Goal: Task Accomplishment & Management: Manage account settings

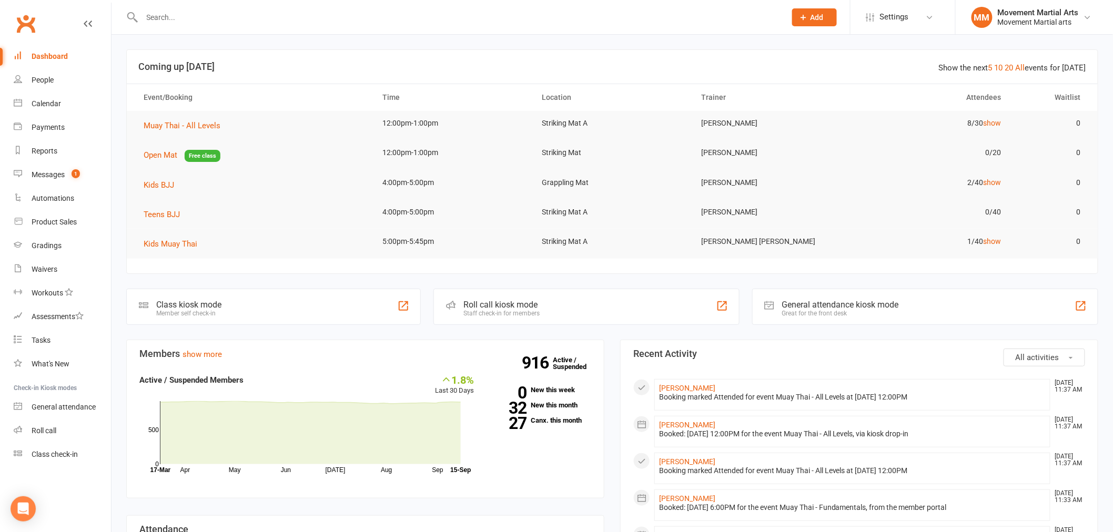
click at [259, 20] on input "text" at bounding box center [459, 17] width 640 height 15
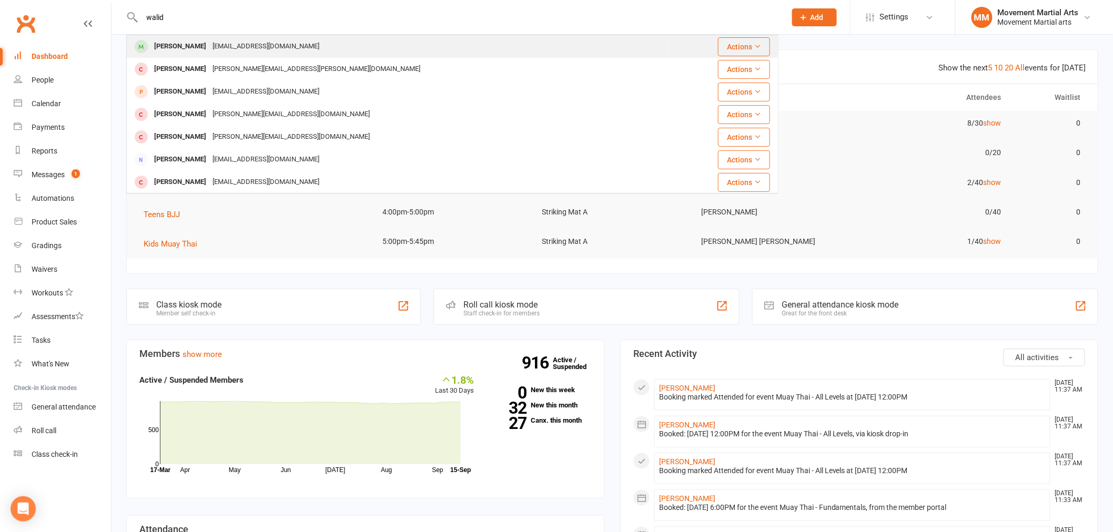
type input "walid"
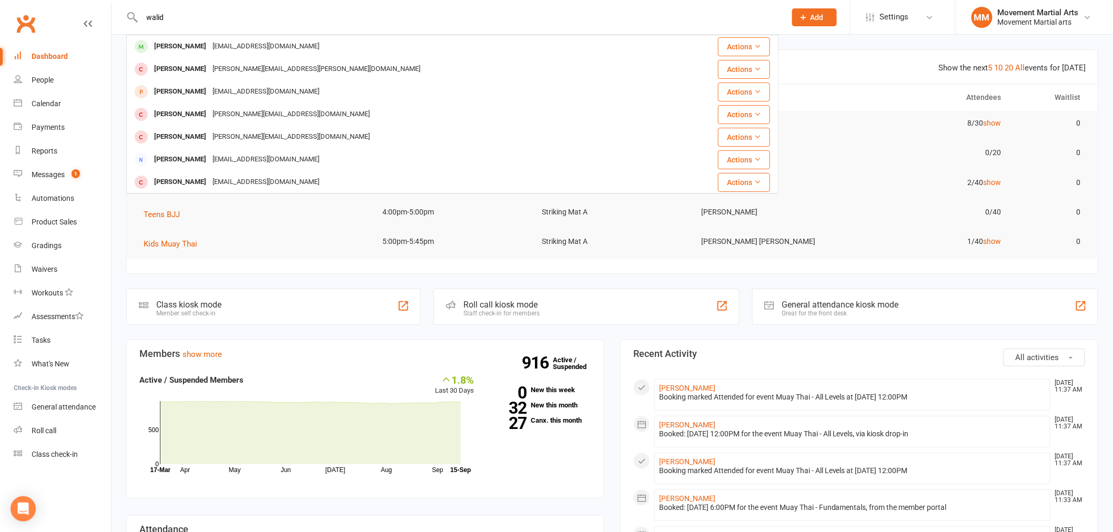
click at [254, 41] on div "Walid.hamdan07@gmail.com" at bounding box center [265, 46] width 113 height 15
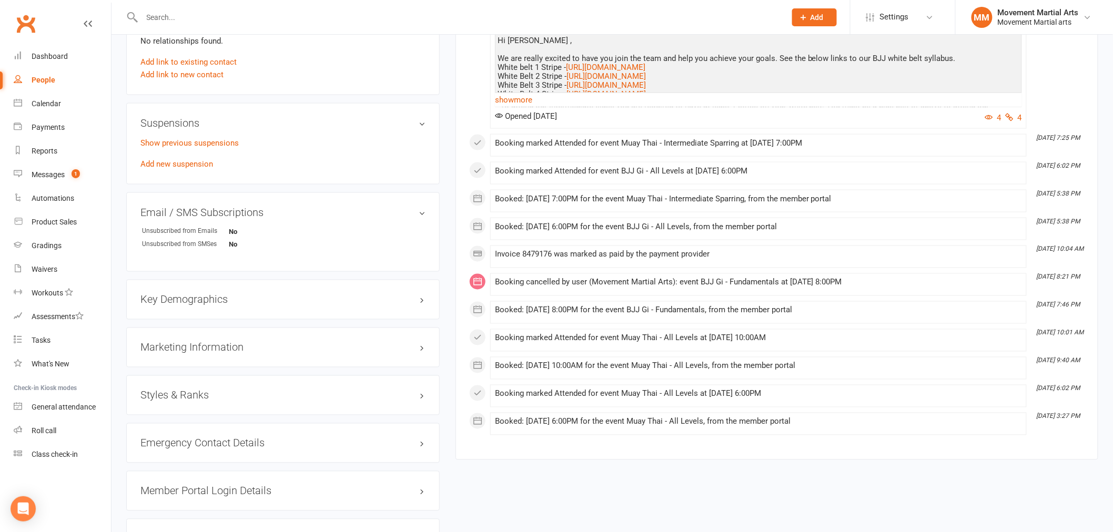
scroll to position [682, 0]
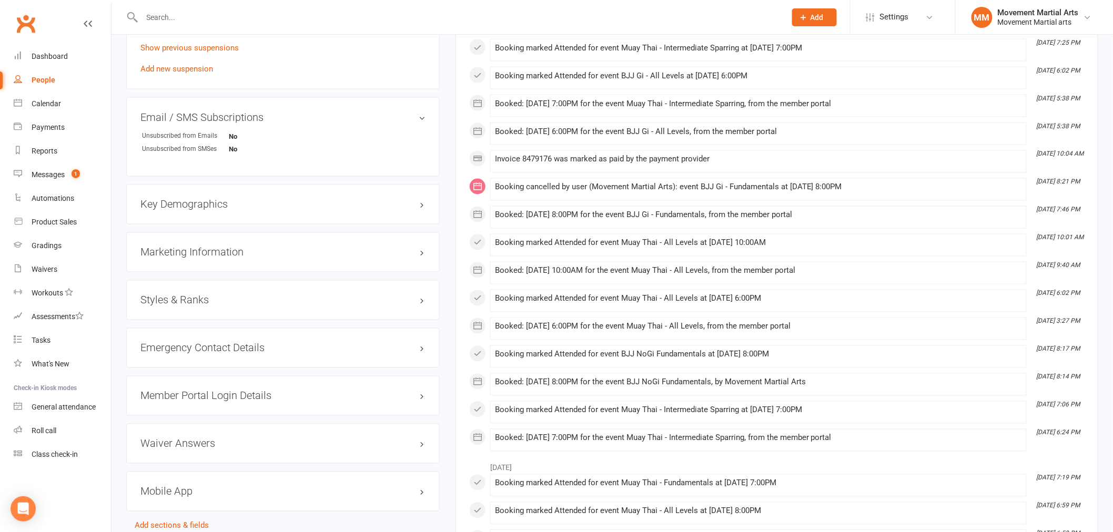
click at [269, 295] on h3 "Styles & Ranks" at bounding box center [282, 301] width 285 height 12
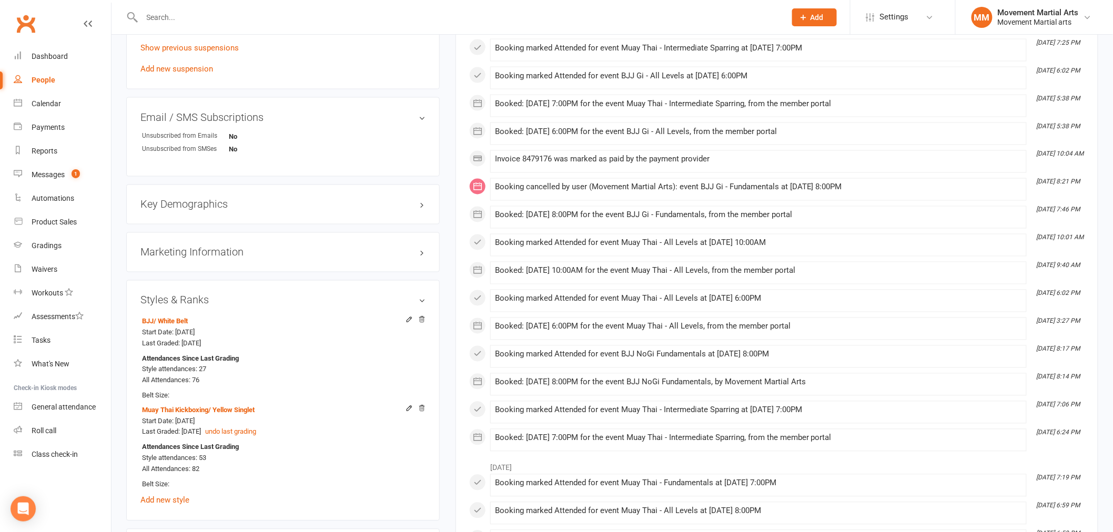
click at [222, 19] on input "text" at bounding box center [459, 17] width 640 height 15
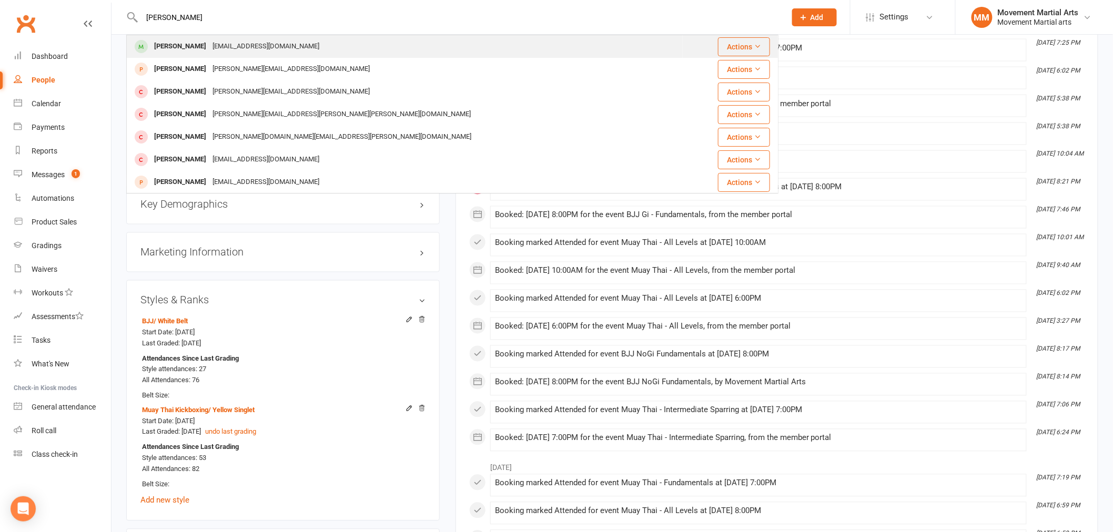
type input "alex madd"
click at [231, 40] on div "Alex.maddocks06@icloud.com" at bounding box center [265, 46] width 113 height 15
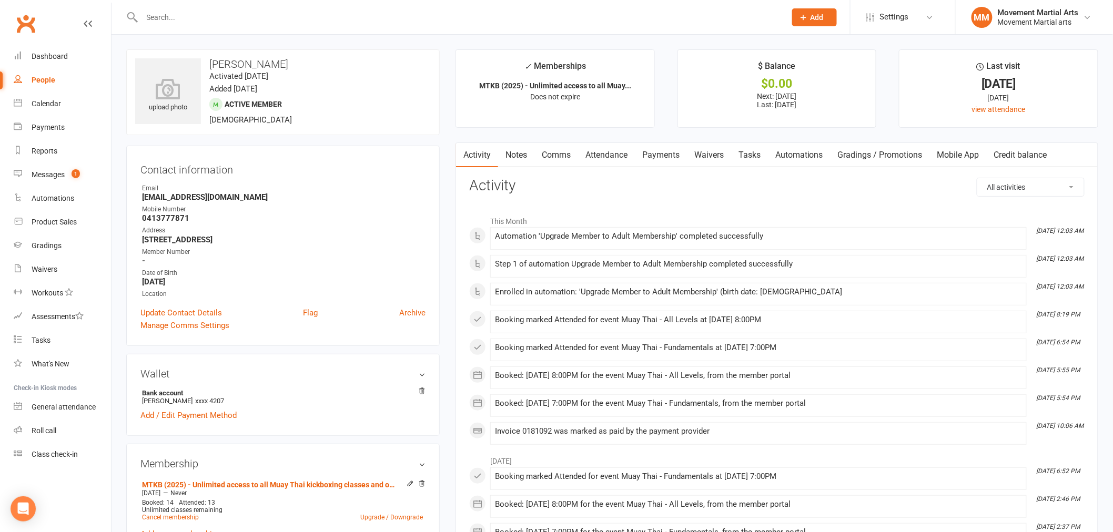
click at [38, 26] on link "Clubworx" at bounding box center [26, 24] width 26 height 26
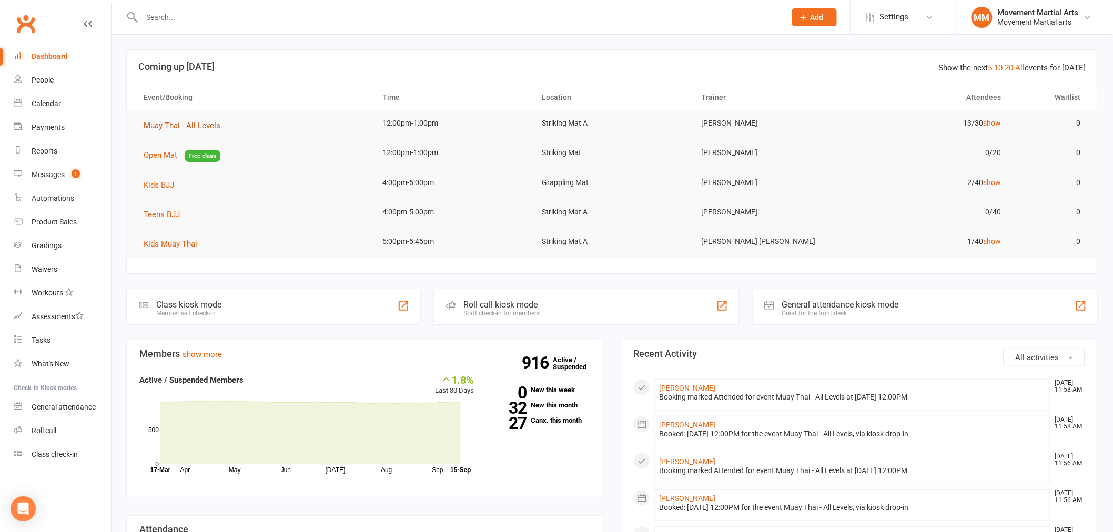
click at [165, 129] on span "Muay Thai - All Levels" at bounding box center [182, 125] width 77 height 9
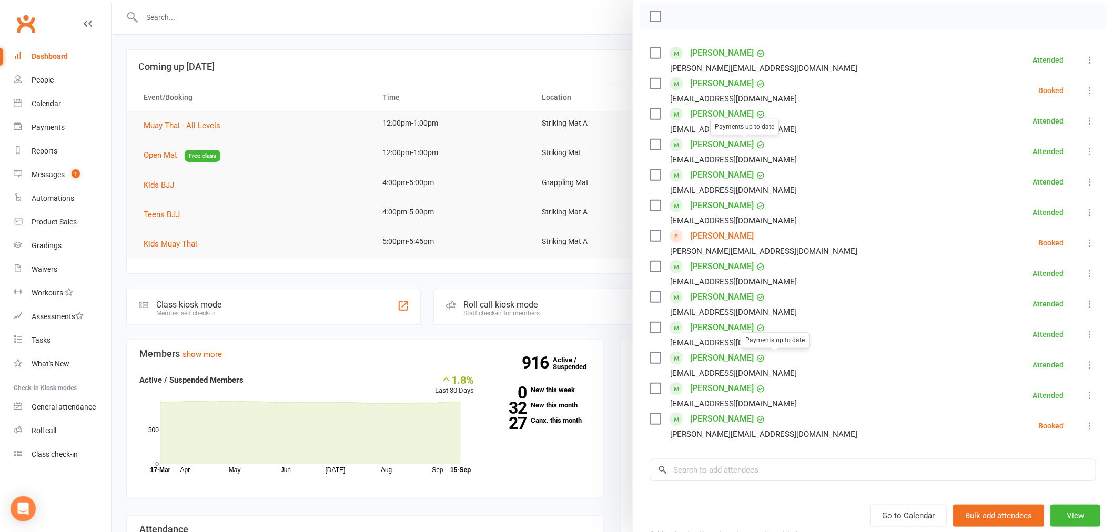
scroll to position [272, 0]
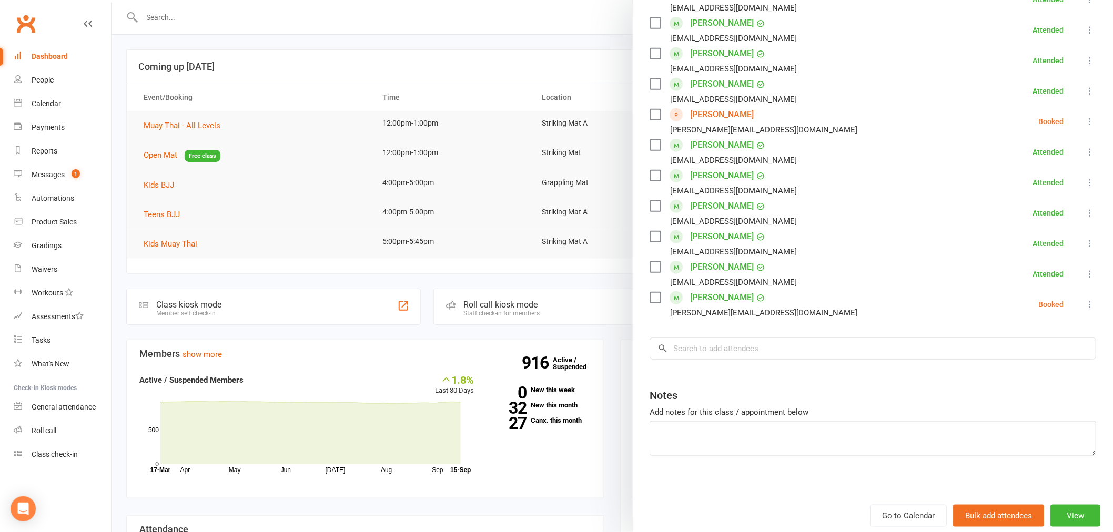
click at [1084, 305] on icon at bounding box center [1089, 304] width 11 height 11
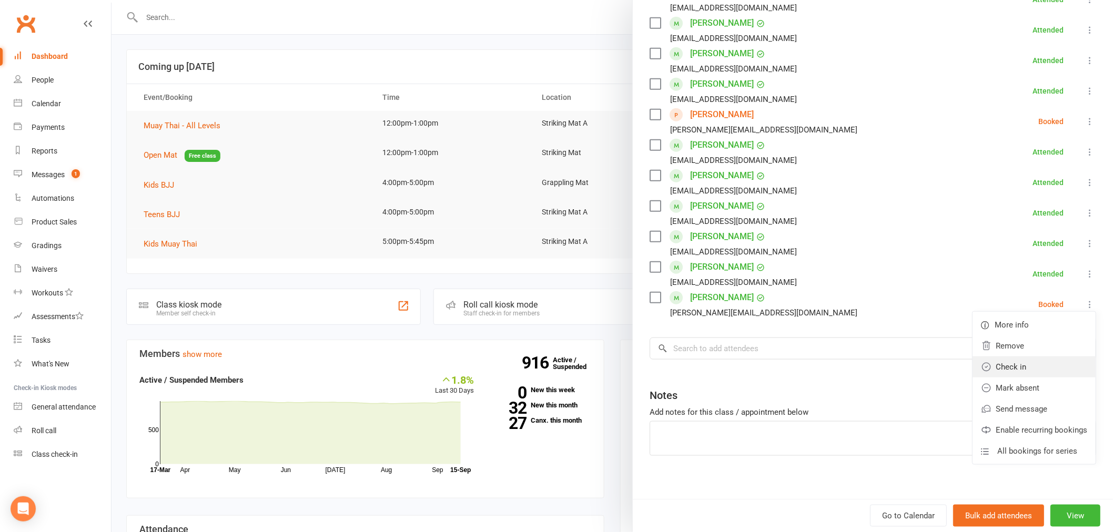
click at [1023, 369] on link "Check in" at bounding box center [1033, 367] width 123 height 21
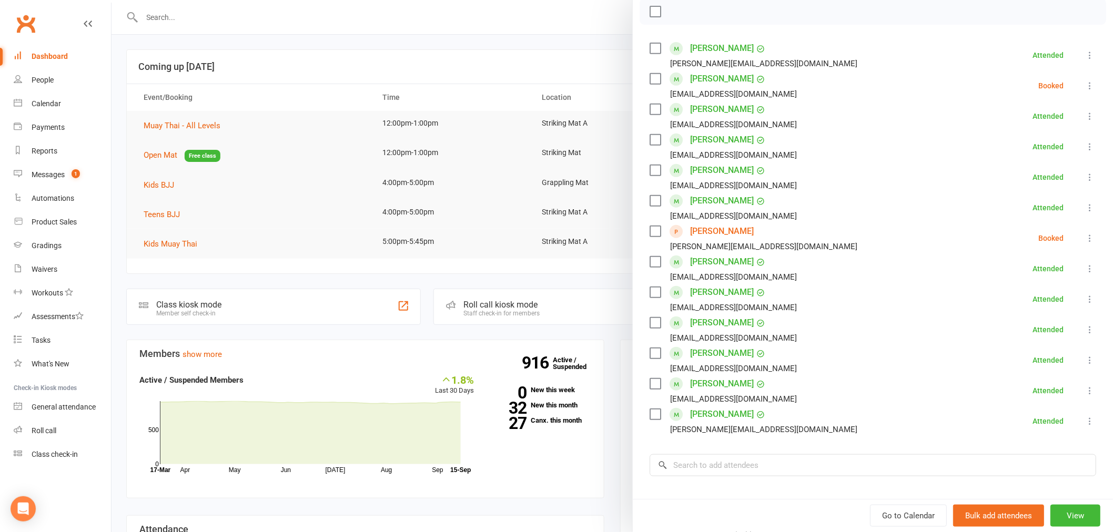
scroll to position [136, 0]
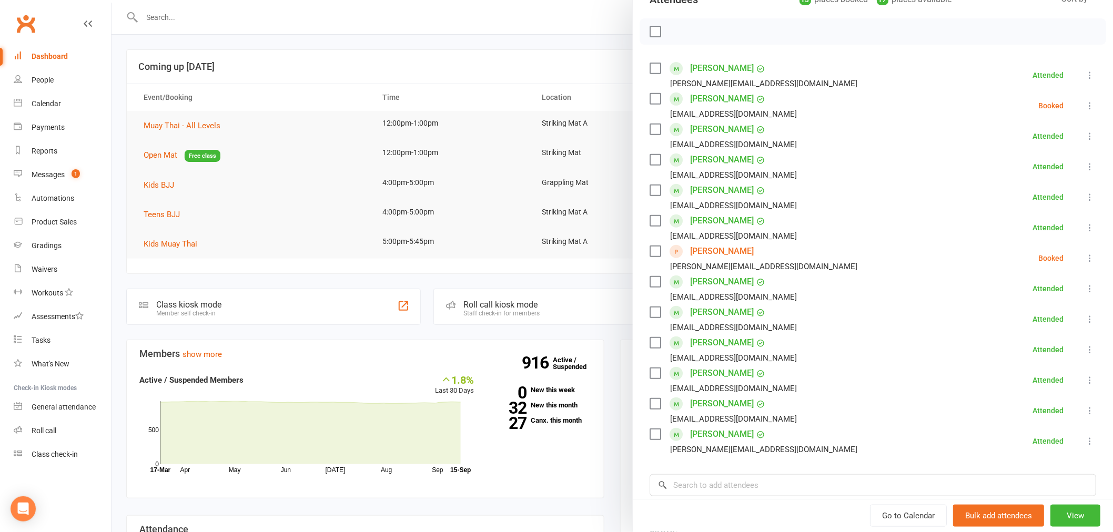
click at [1084, 103] on icon at bounding box center [1089, 105] width 11 height 11
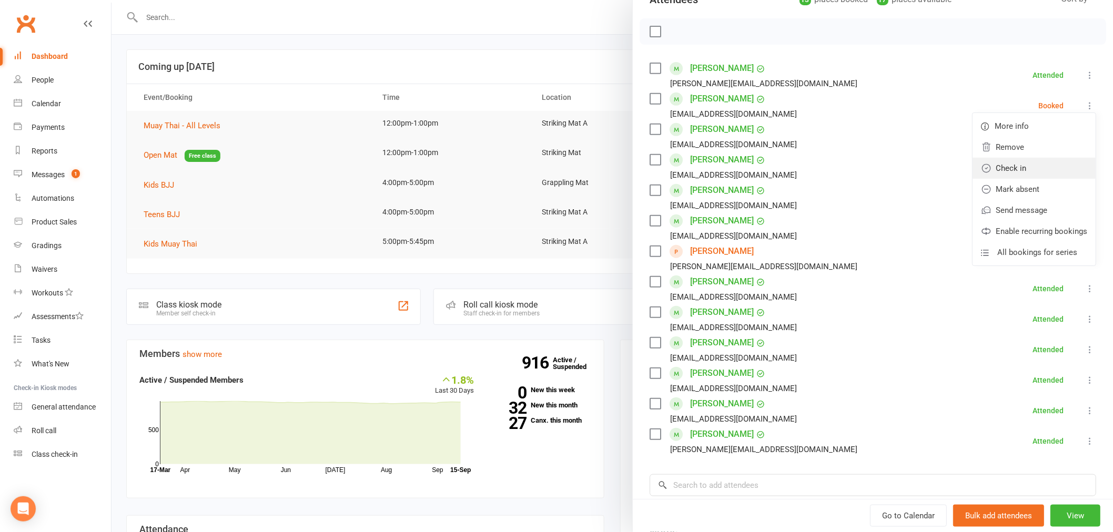
click at [1039, 166] on link "Check in" at bounding box center [1033, 168] width 123 height 21
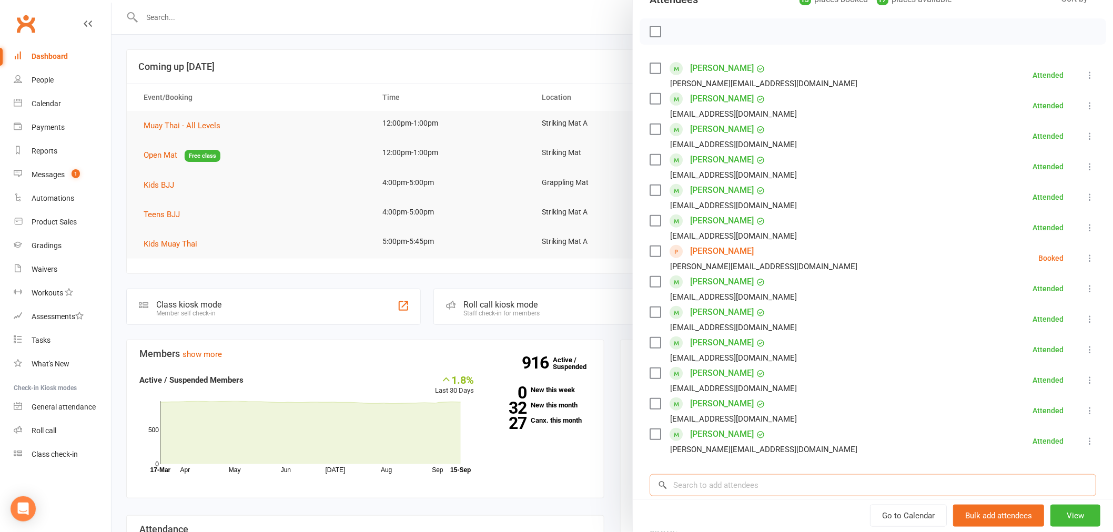
click at [787, 487] on input "search" at bounding box center [873, 485] width 447 height 22
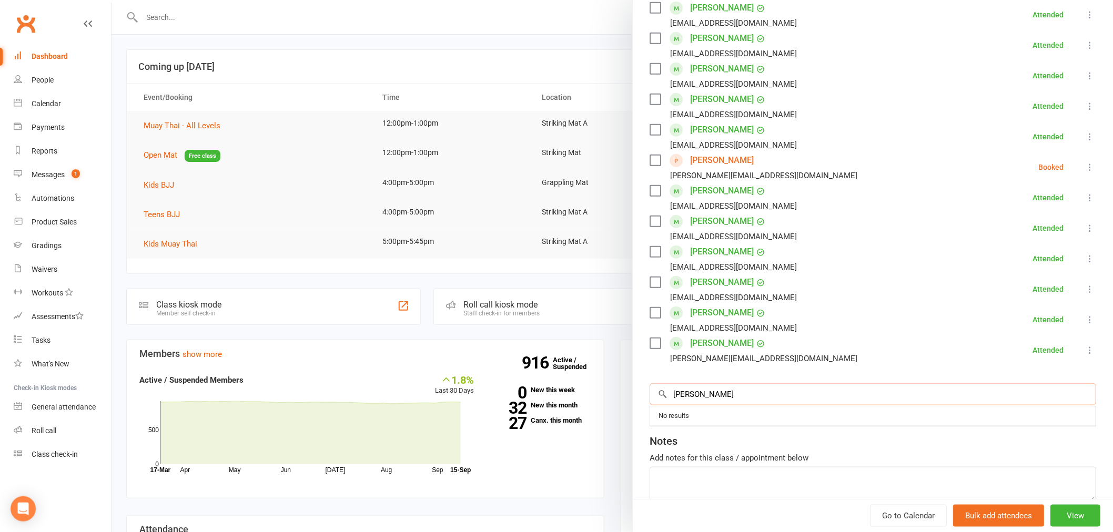
scroll to position [272, 0]
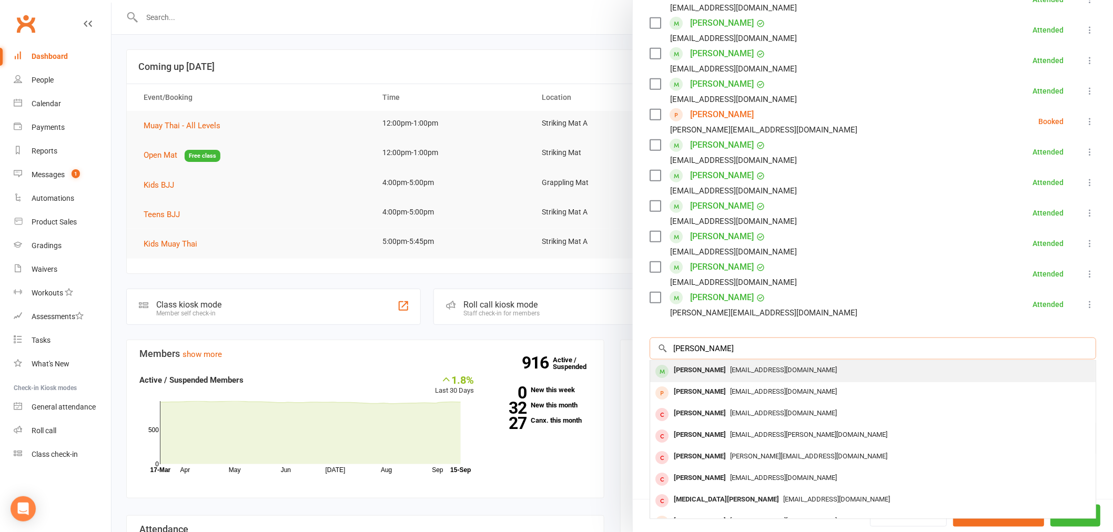
type input "[PERSON_NAME]"
click at [735, 369] on span "[EMAIL_ADDRESS][DOMAIN_NAME]" at bounding box center [783, 370] width 107 height 8
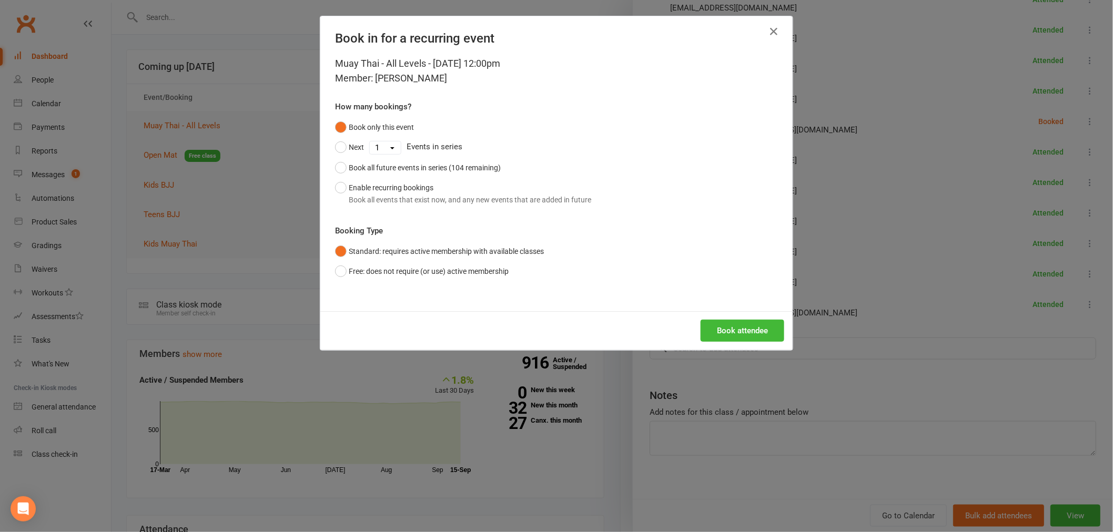
click at [731, 311] on div "Book attendee" at bounding box center [556, 330] width 472 height 39
click at [730, 330] on button "Book attendee" at bounding box center [743, 331] width 84 height 22
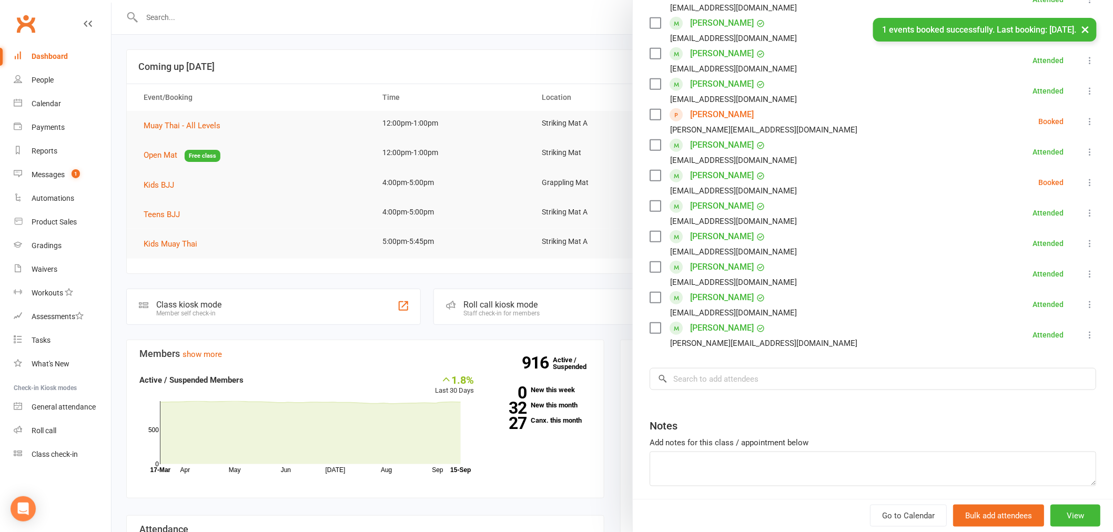
scroll to position [0, 0]
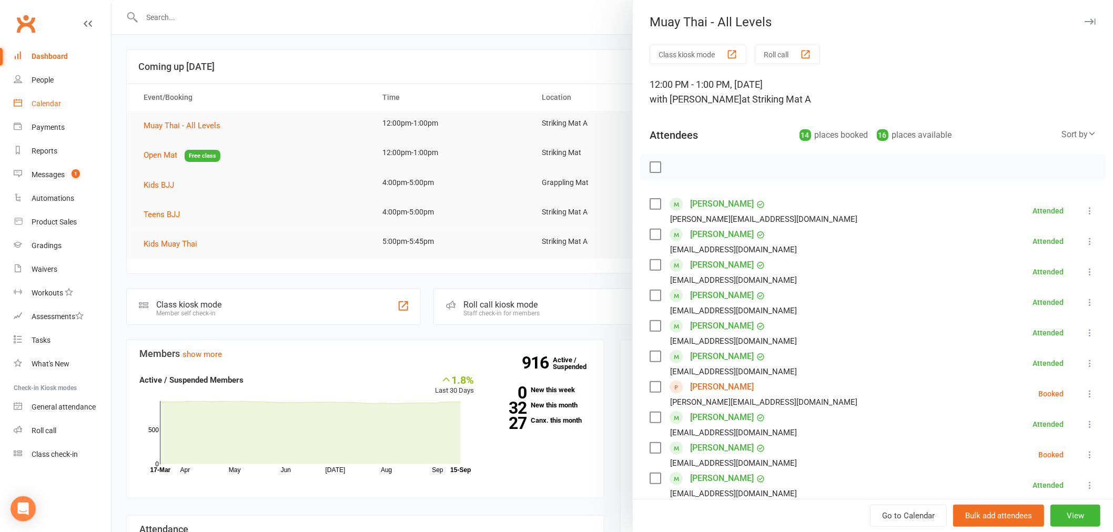
drag, startPoint x: 100, startPoint y: 94, endPoint x: 95, endPoint y: 93, distance: 5.3
click at [100, 94] on link "Calendar" at bounding box center [62, 104] width 97 height 24
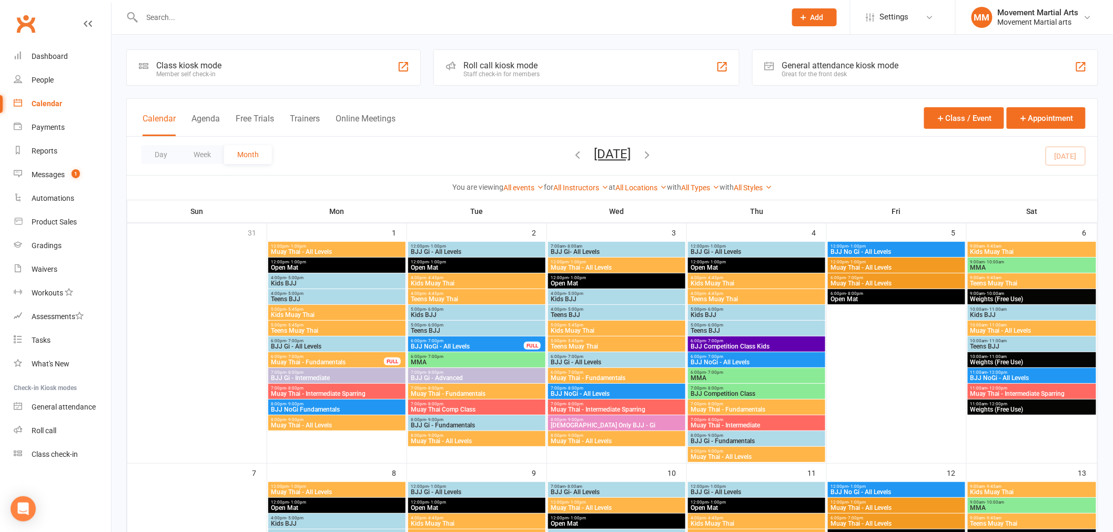
click at [351, 250] on span "Muay Thai - All Levels" at bounding box center [336, 252] width 133 height 6
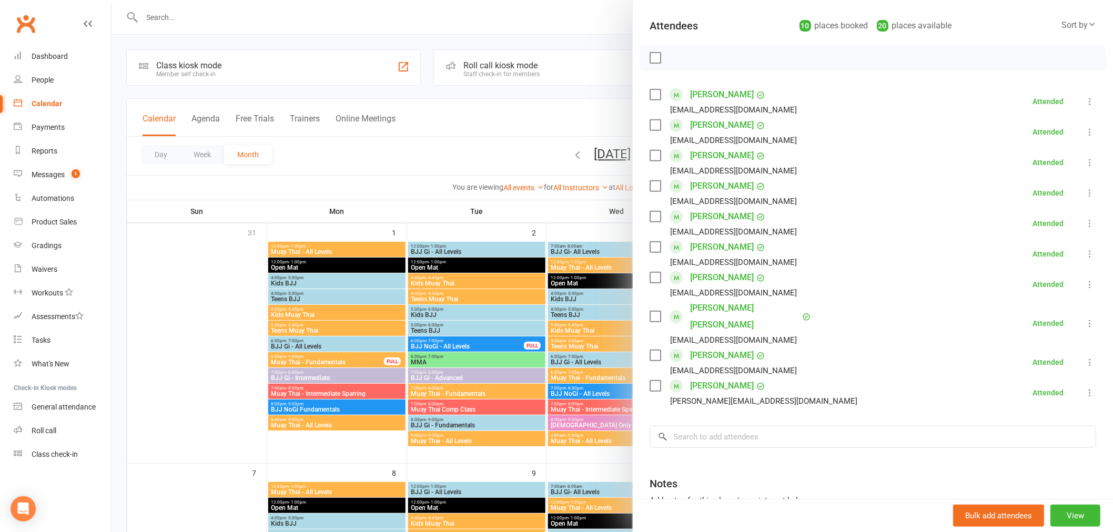
scroll to position [136, 0]
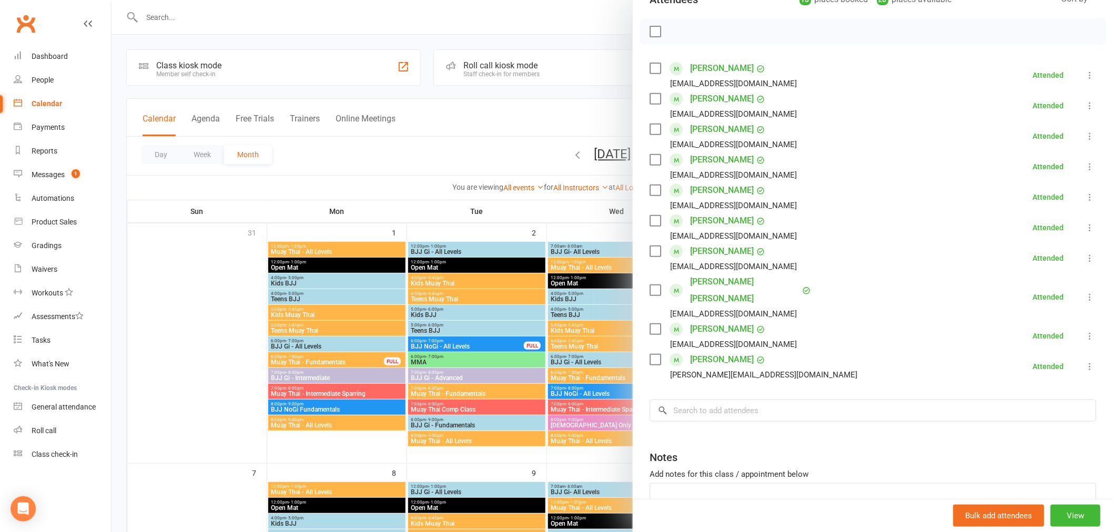
click at [577, 218] on div at bounding box center [611, 266] width 1001 height 532
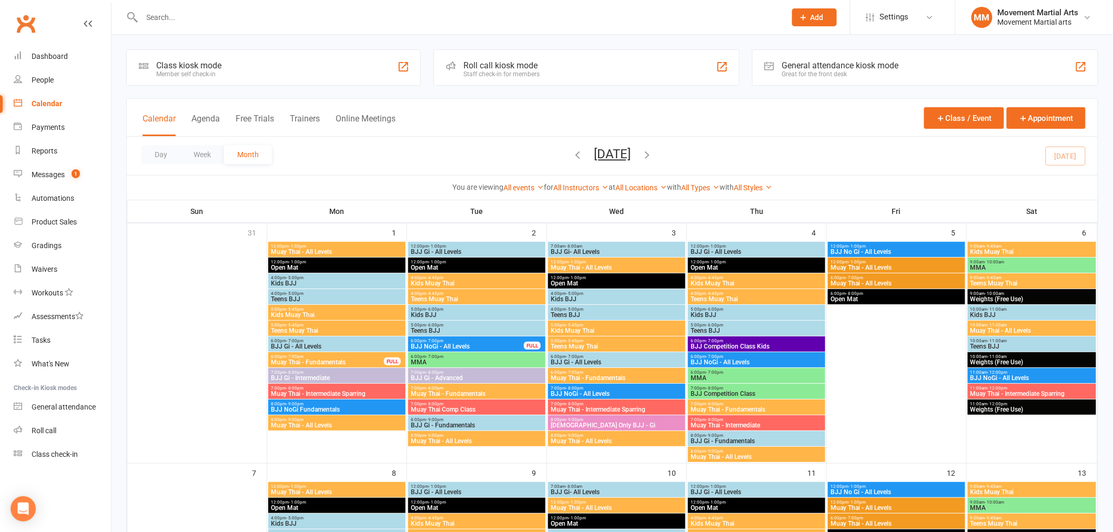
click at [543, 150] on div "Day Week Month [DATE] [DATE] Sun Mon Tue Wed Thu Fri Sat 31 01 02 03 04 05 06 0…" at bounding box center [612, 156] width 971 height 38
click at [572, 154] on icon "button" at bounding box center [578, 155] width 12 height 12
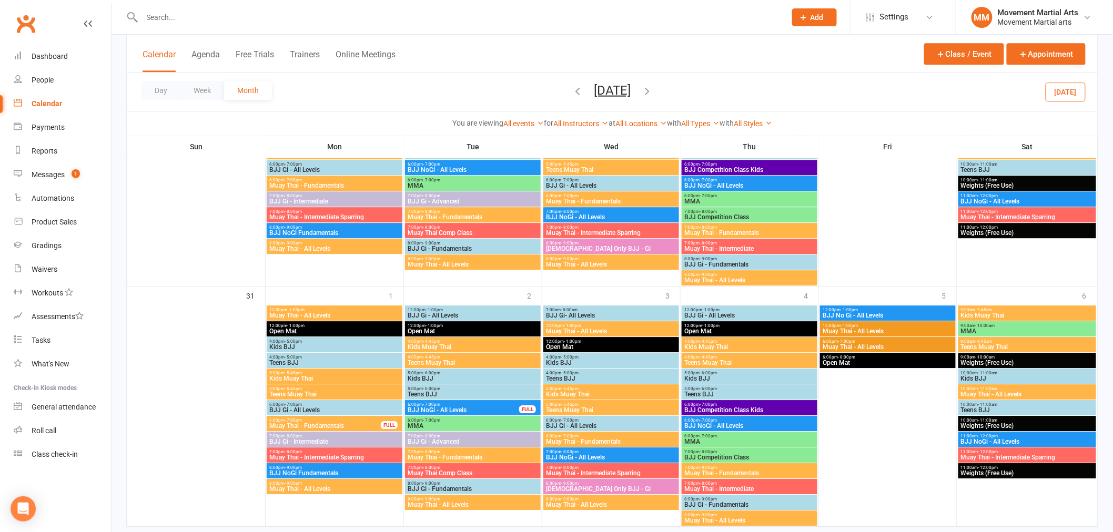
scroll to position [1164, 0]
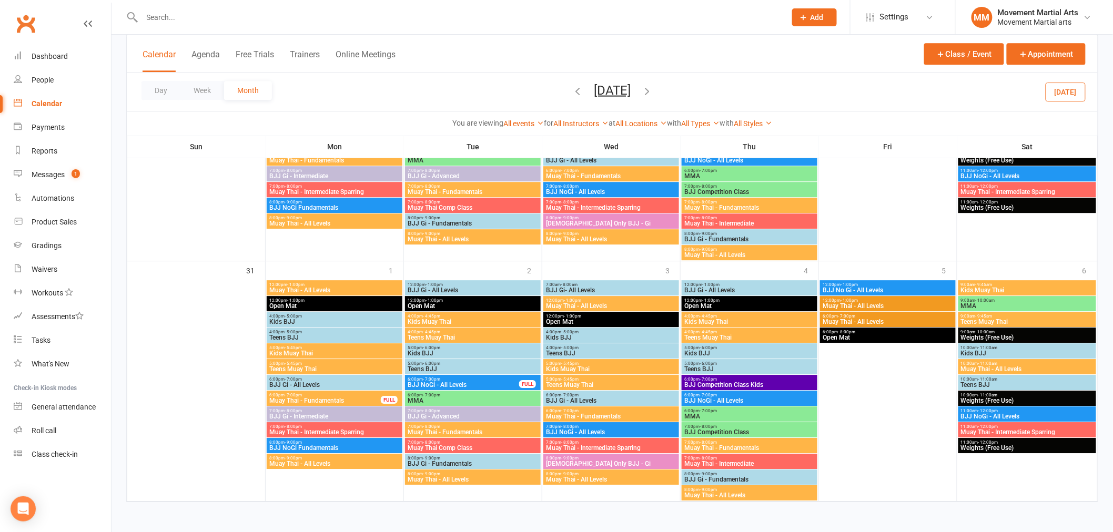
click at [339, 288] on span "Muay Thai - All Levels" at bounding box center [334, 290] width 131 height 6
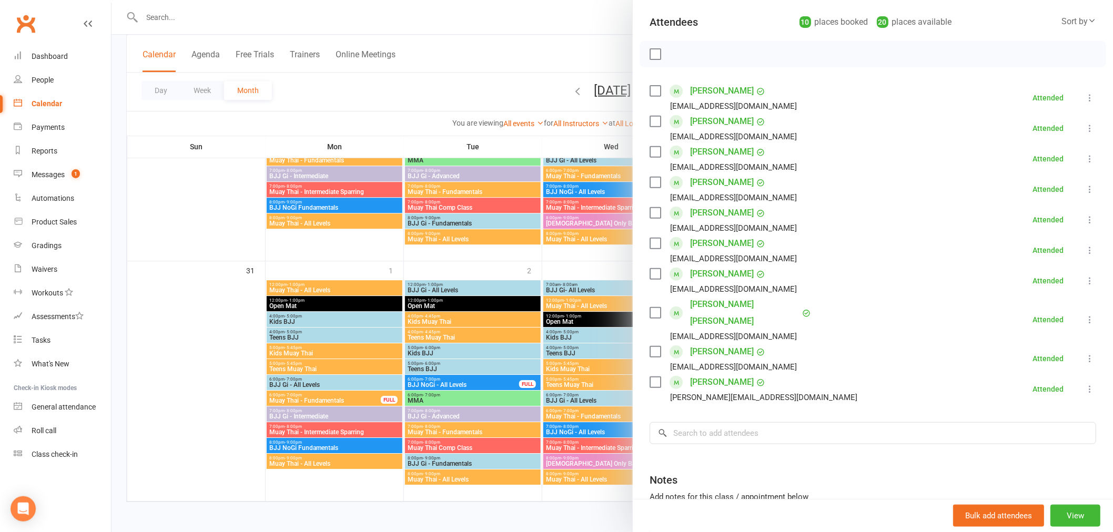
scroll to position [136, 0]
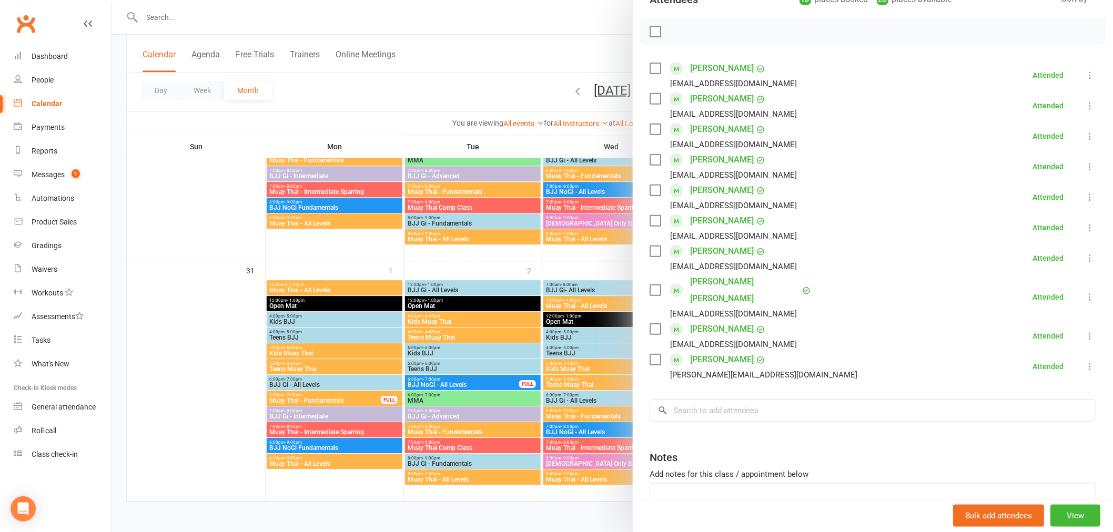
click at [375, 274] on div at bounding box center [611, 266] width 1001 height 532
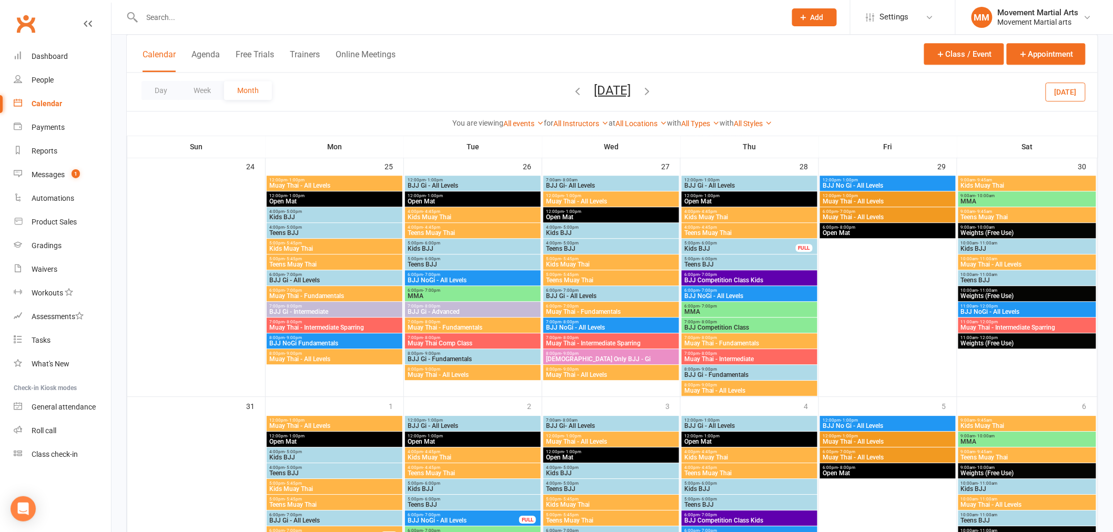
scroll to position [891, 0]
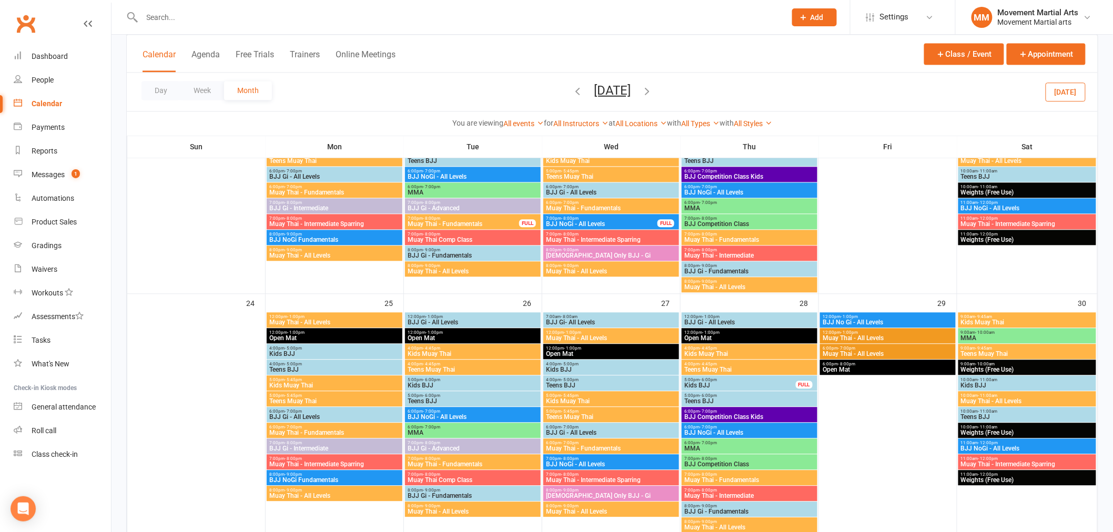
click at [374, 318] on span "12:00pm - 1:00pm" at bounding box center [334, 317] width 131 height 5
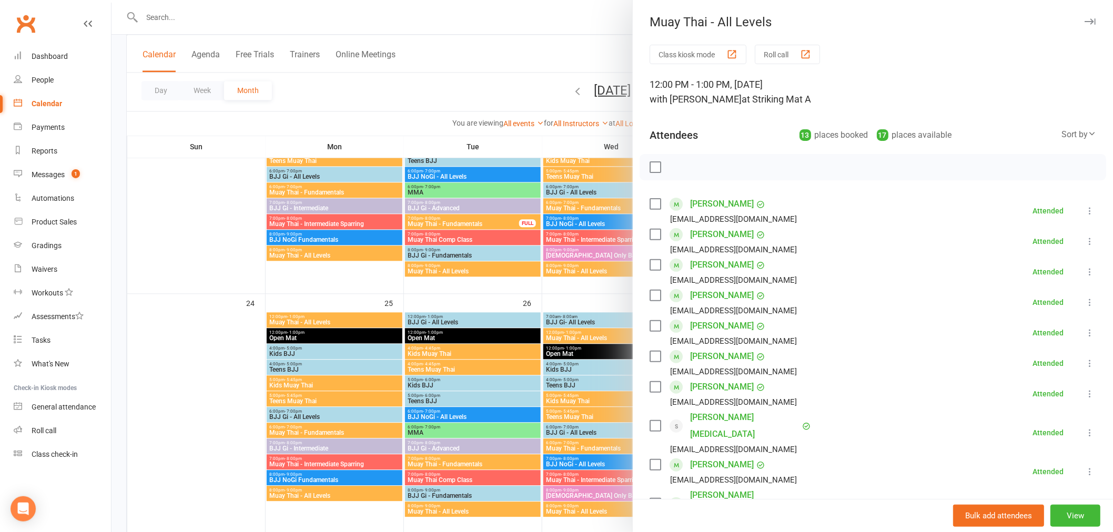
click at [390, 123] on div at bounding box center [611, 266] width 1001 height 532
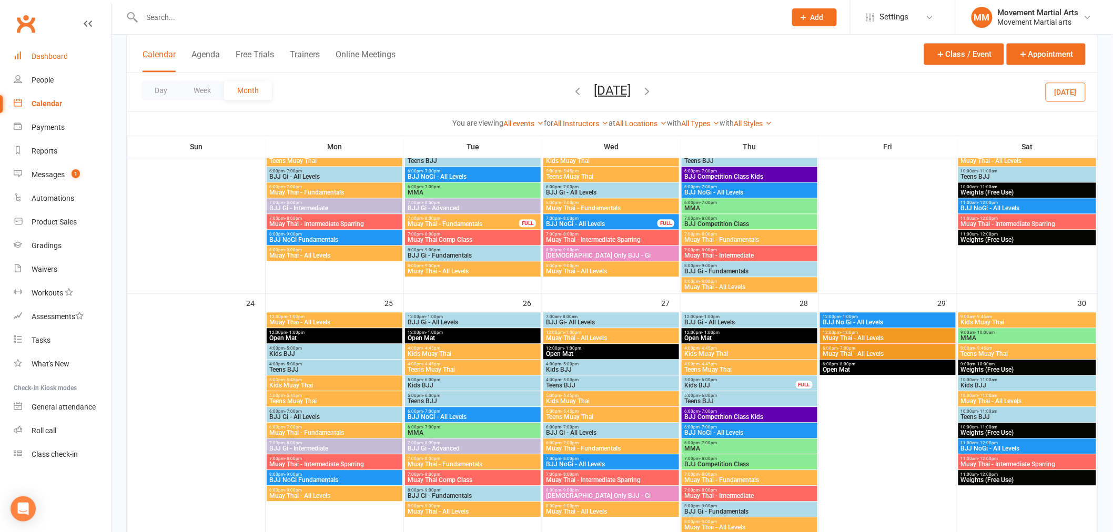
click at [47, 58] on div "Dashboard" at bounding box center [50, 56] width 36 height 8
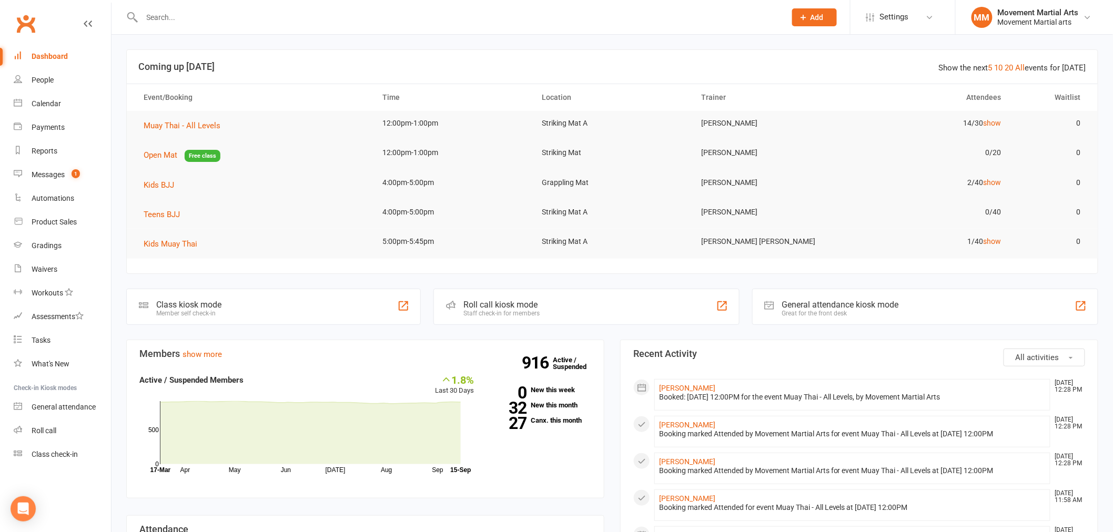
click at [327, 31] on div at bounding box center [452, 17] width 652 height 34
click at [319, 24] on input "text" at bounding box center [459, 17] width 640 height 15
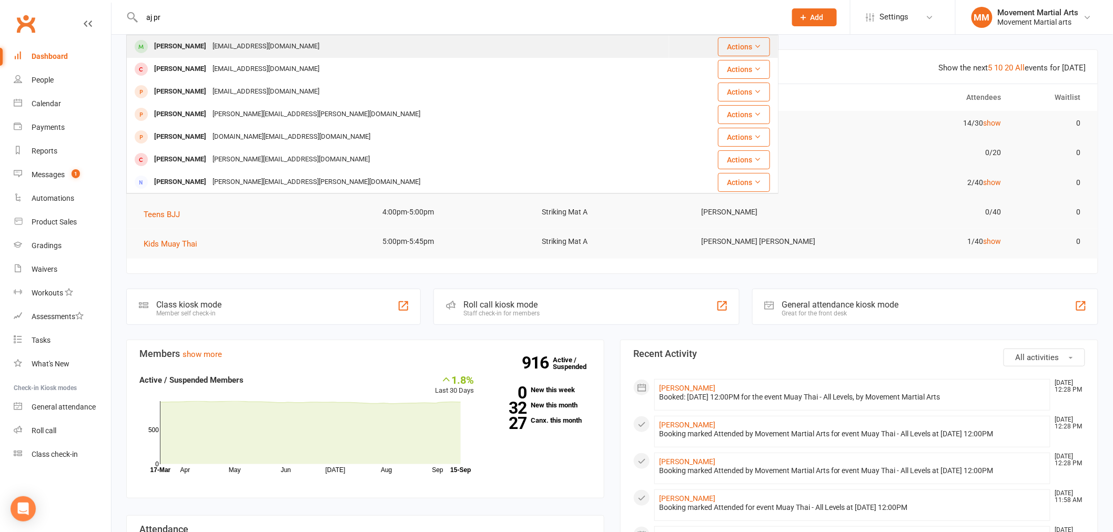
type input "aj pr"
click at [307, 45] on div "[PERSON_NAME] [EMAIL_ADDRESS][DOMAIN_NAME]" at bounding box center [397, 47] width 541 height 22
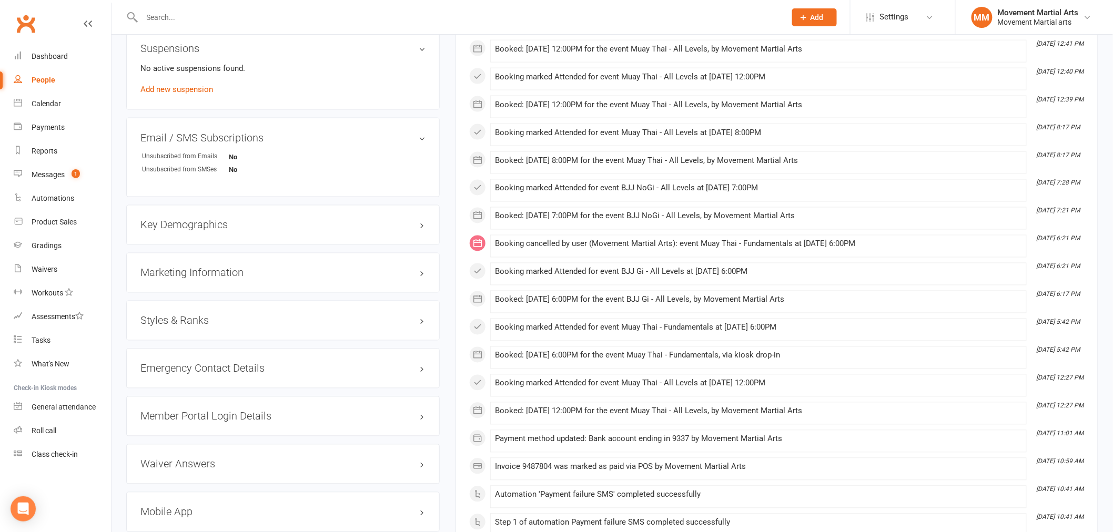
scroll to position [736, 0]
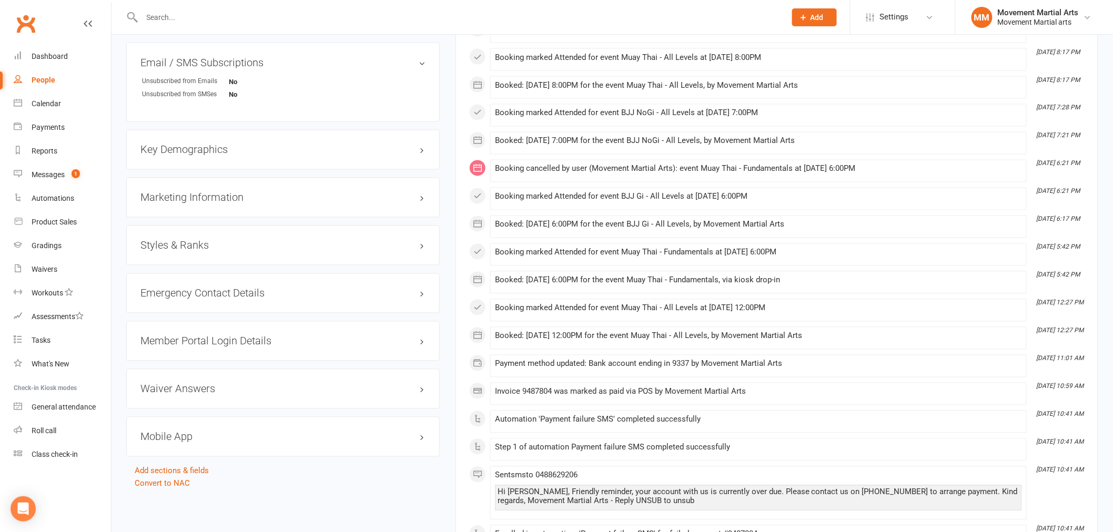
click at [260, 249] on h3 "Styles & Ranks" at bounding box center [282, 246] width 285 height 12
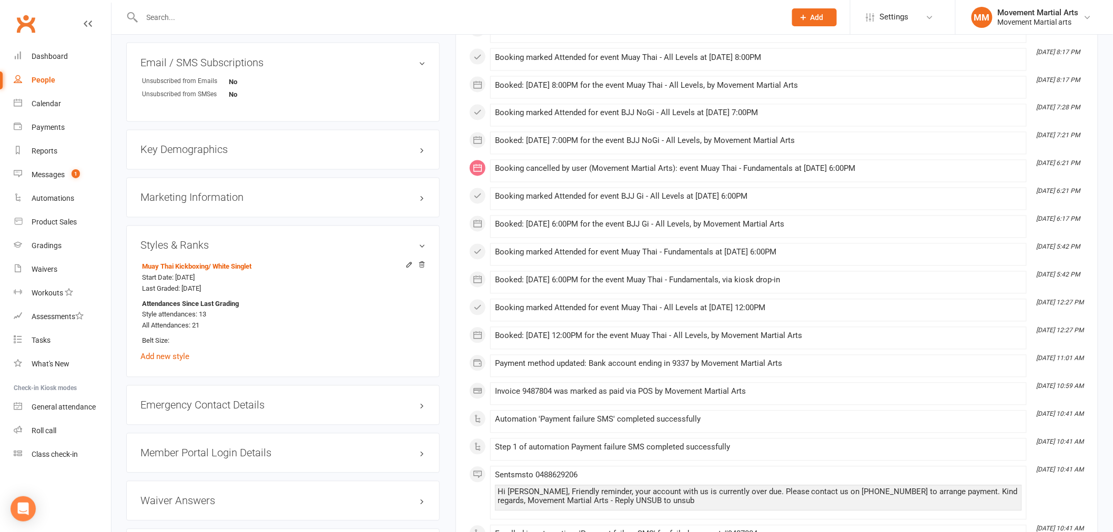
click at [174, 363] on div "Muay Thai Kickboxing / White Singlet Start Date: [DATE] Last Graded: [DATE] Att…" at bounding box center [282, 311] width 285 height 104
click at [176, 360] on link "Add new style" at bounding box center [164, 356] width 49 height 9
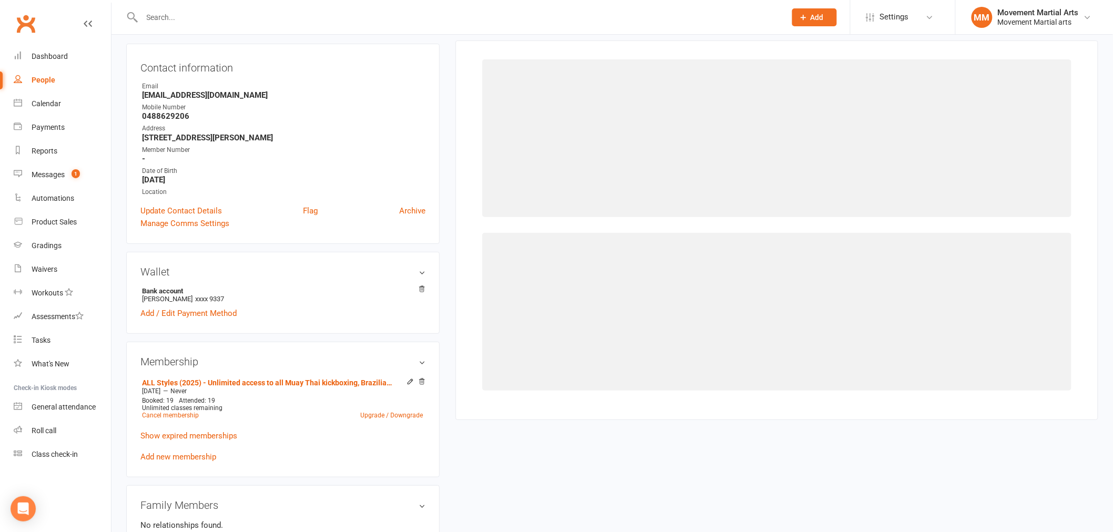
scroll to position [90, 0]
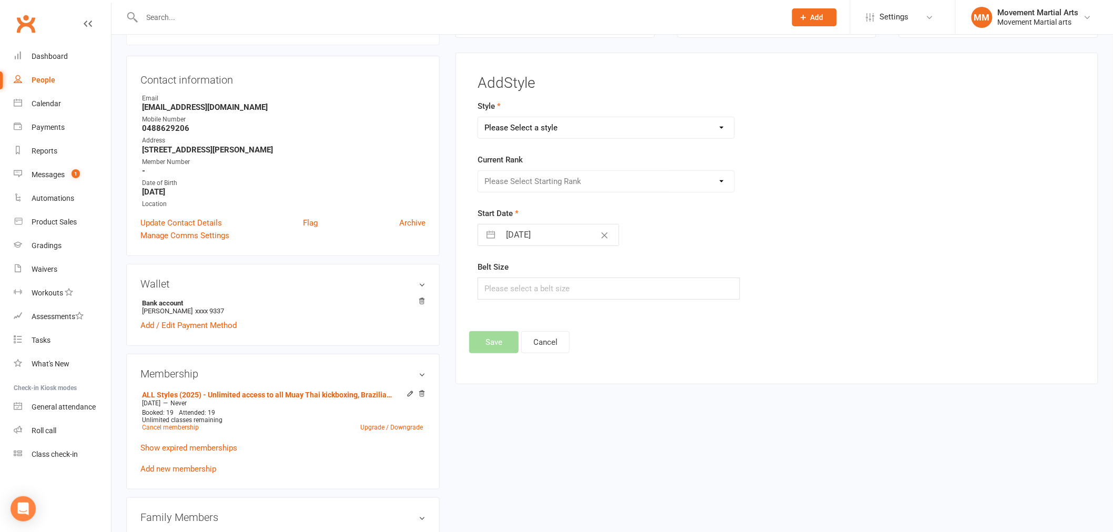
click at [574, 131] on select "Please Select a style BJJ Kids BJJ Kids Muay Thai Muay Thai Kickboxing Strength…" at bounding box center [606, 127] width 256 height 21
select select "172"
click at [478, 117] on select "Please Select a style BJJ Kids BJJ Kids Muay Thai Muay Thai Kickboxing Strength…" at bounding box center [606, 127] width 256 height 21
click at [555, 174] on select "Please Select Starting Rank White Belt White Belt - 1 Stripe White Belt - 2 Str…" at bounding box center [606, 181] width 256 height 21
select select "1529"
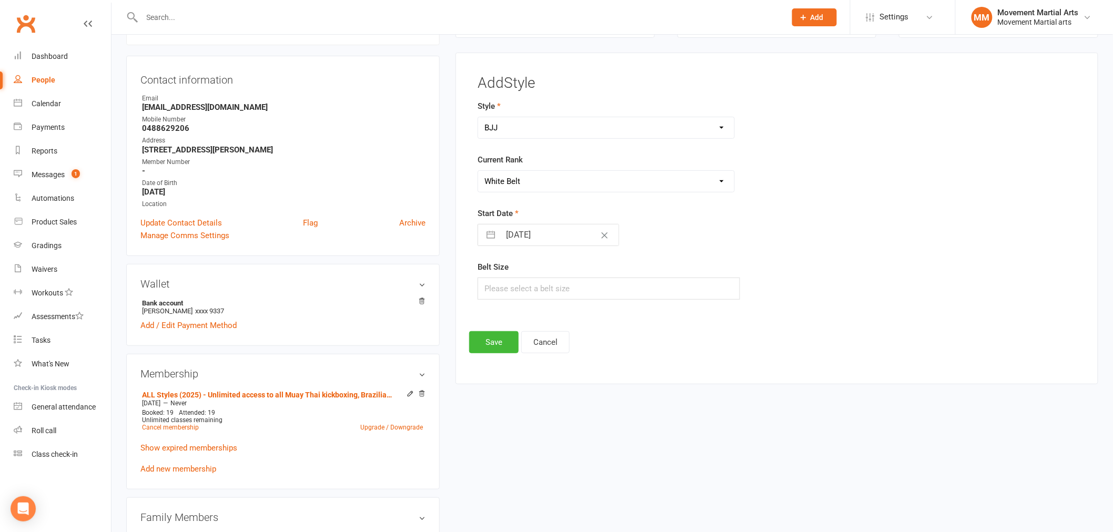
click at [478, 171] on select "Please Select Starting Rank White Belt White Belt - 1 Stripe White Belt - 2 Str…" at bounding box center [606, 181] width 256 height 21
click at [498, 332] on button "Save" at bounding box center [493, 342] width 49 height 22
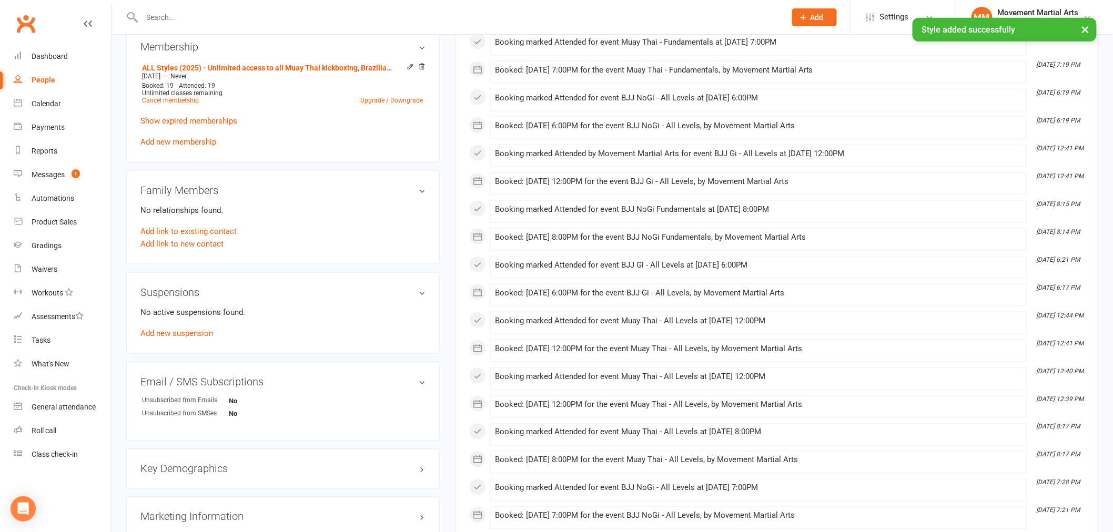
scroll to position [409, 0]
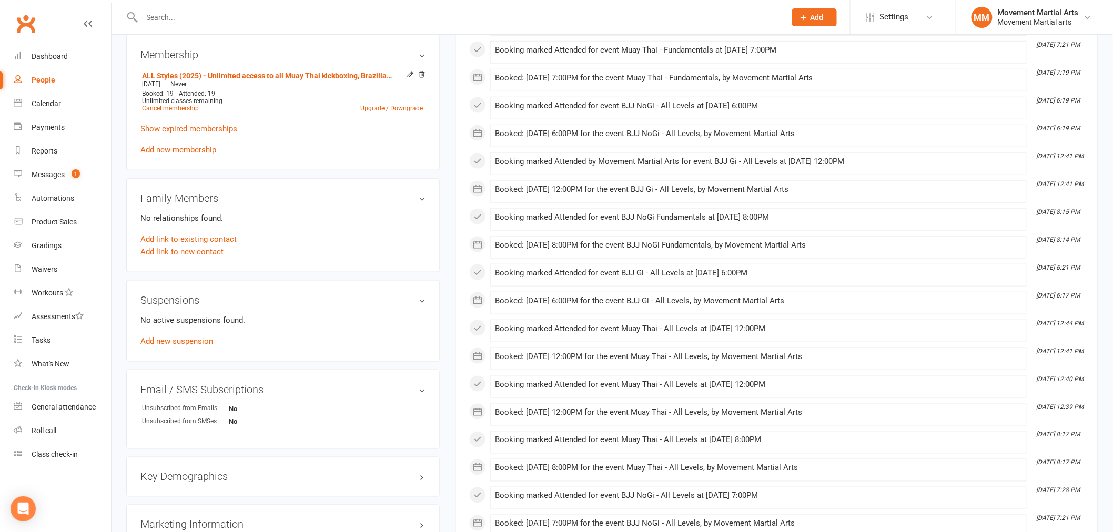
click at [226, 12] on input "text" at bounding box center [459, 17] width 640 height 15
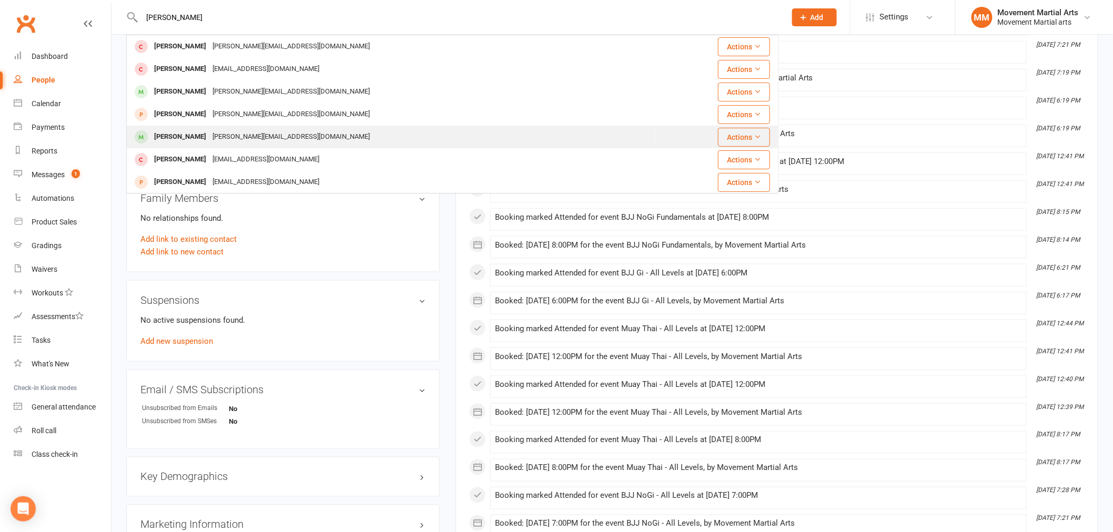
type input "[PERSON_NAME]"
click at [236, 134] on div "[PERSON_NAME][EMAIL_ADDRESS][DOMAIN_NAME]" at bounding box center [291, 136] width 164 height 15
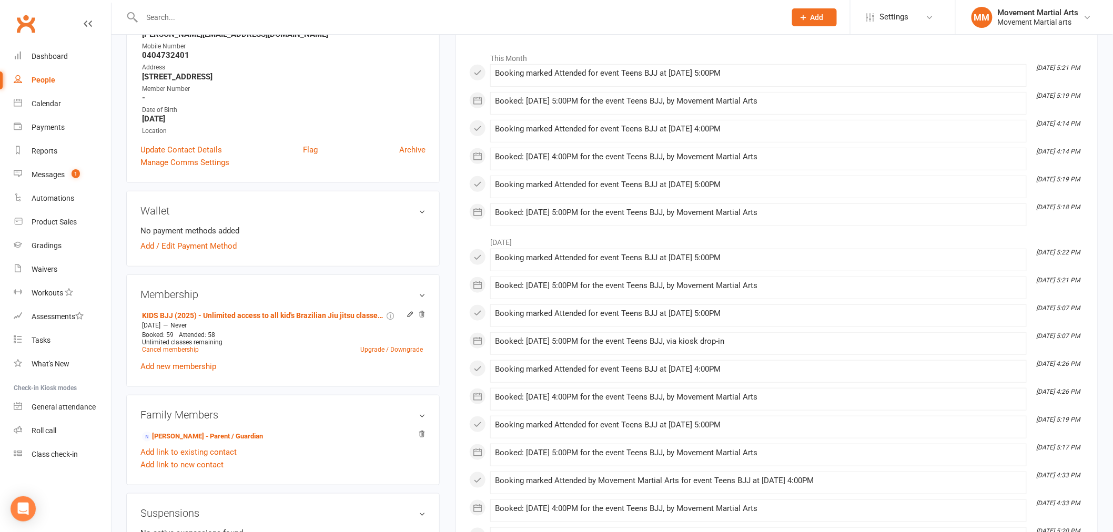
scroll to position [136, 0]
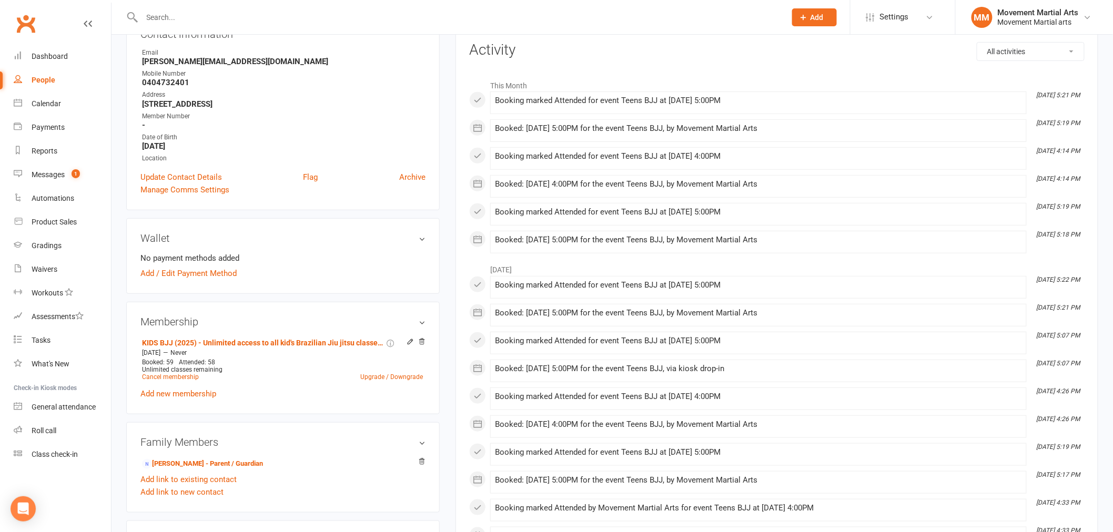
click at [199, 17] on input "text" at bounding box center [459, 17] width 640 height 15
paste input "0424 267 492"
click at [181, 16] on input "0424 267 492" at bounding box center [459, 17] width 640 height 15
click at [166, 14] on input "0424 267492" at bounding box center [459, 17] width 640 height 15
click at [209, 16] on input "0424267492" at bounding box center [459, 17] width 640 height 15
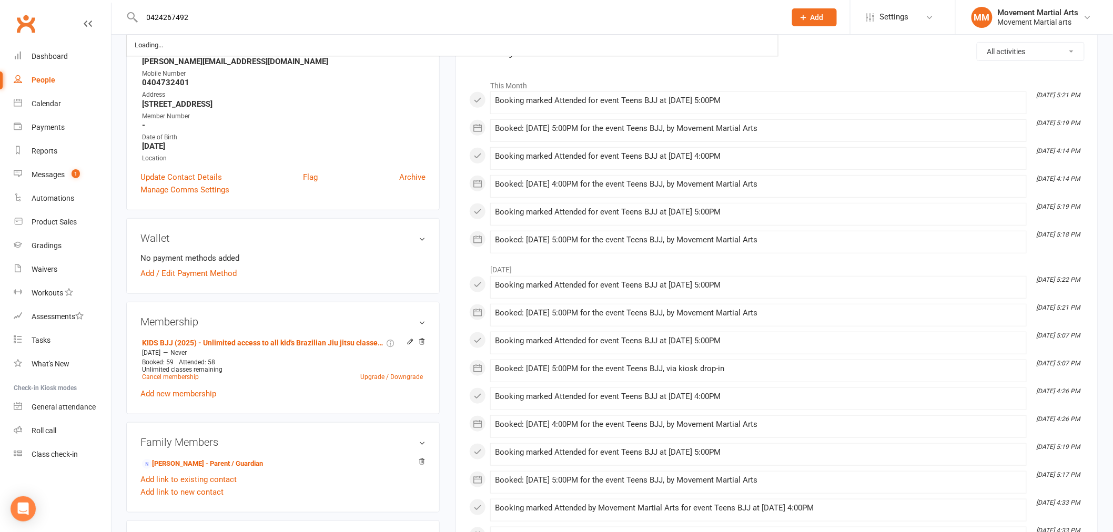
click at [209, 17] on input "0424267492" at bounding box center [459, 17] width 640 height 15
click at [608, 21] on input "0424267492" at bounding box center [459, 17] width 640 height 15
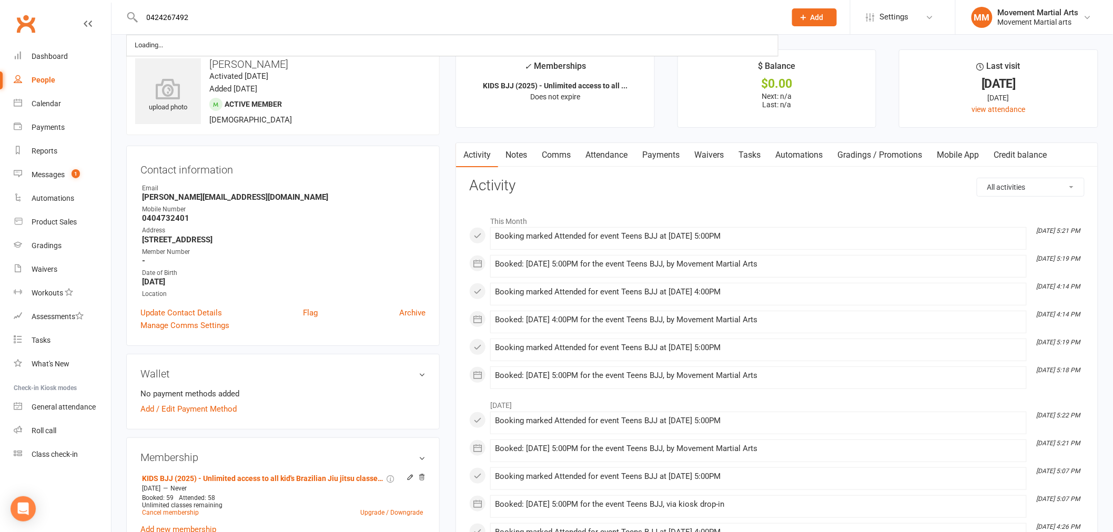
type input "0424267492"
click at [41, 83] on div "People" at bounding box center [44, 80] width 24 height 8
select select "100"
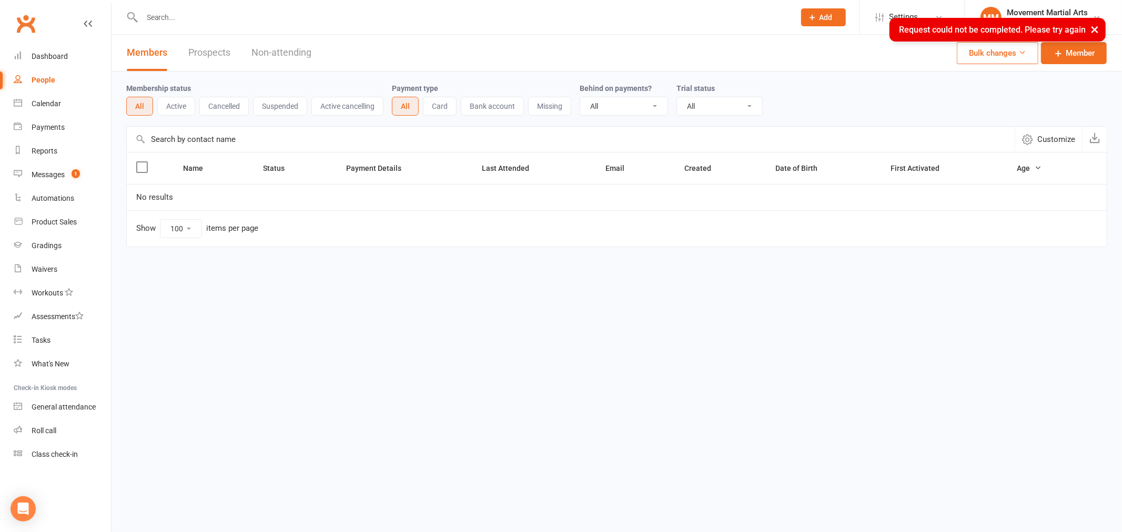
click at [1095, 22] on button "×" at bounding box center [1094, 29] width 19 height 23
click at [56, 168] on link "Messages 1" at bounding box center [62, 175] width 97 height 24
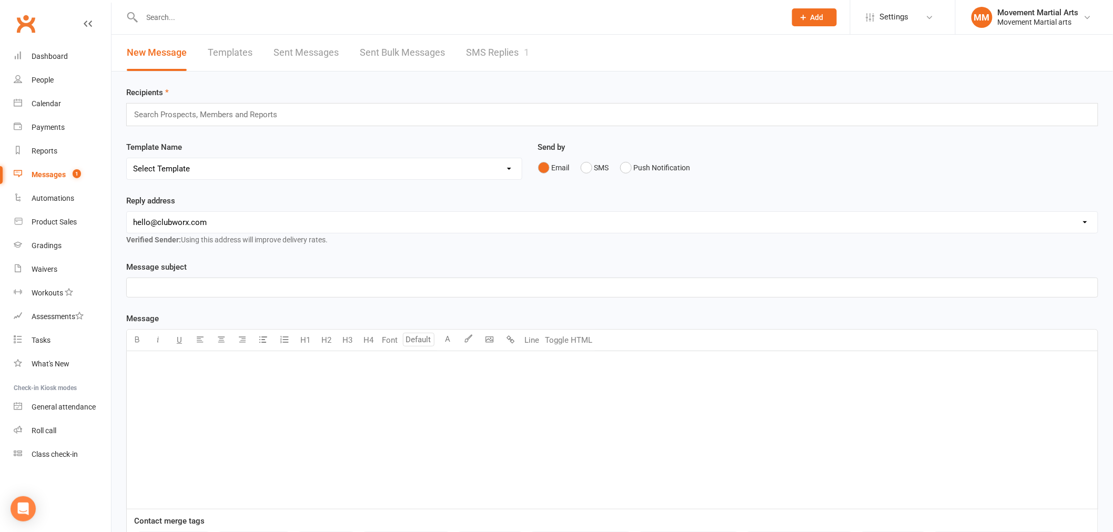
click at [483, 41] on link "SMS Replies 1" at bounding box center [497, 53] width 63 height 36
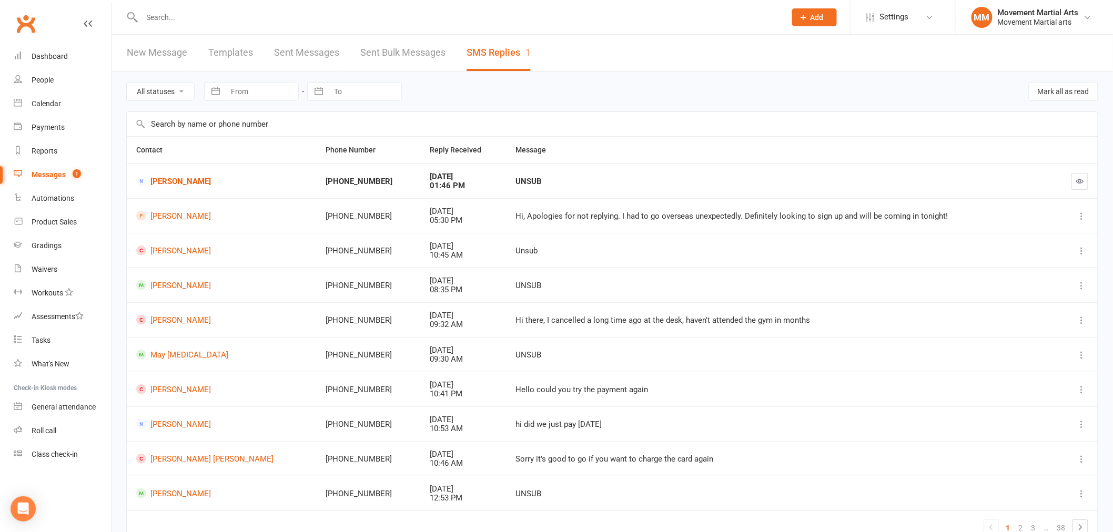
click at [506, 186] on td "UNSUB" at bounding box center [780, 181] width 549 height 35
click at [58, 49] on link "Dashboard" at bounding box center [62, 57] width 97 height 24
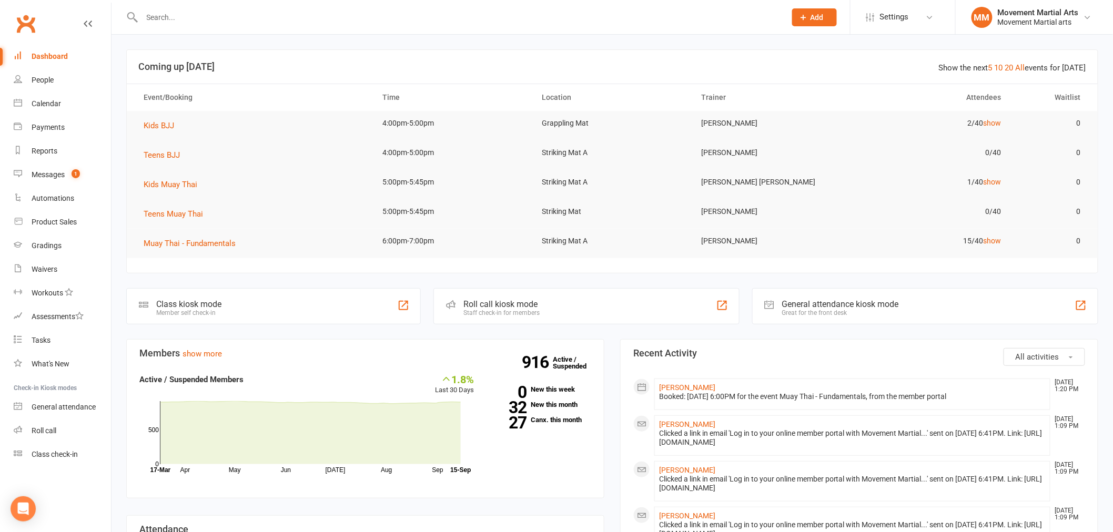
click at [261, 22] on input "text" at bounding box center [459, 17] width 640 height 15
type input "[PERSON_NAME]"
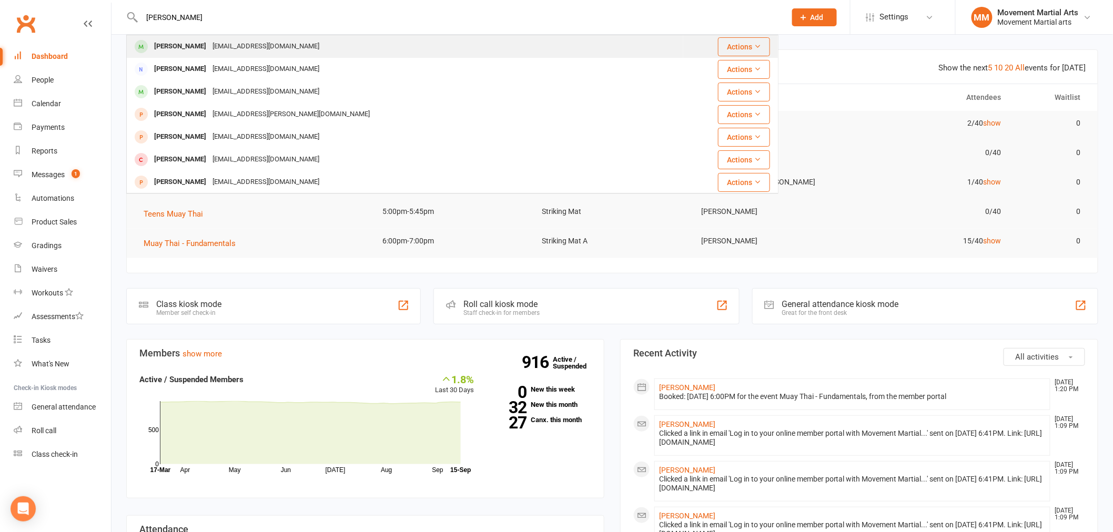
click at [261, 45] on div "[EMAIL_ADDRESS][DOMAIN_NAME]" at bounding box center [265, 46] width 113 height 15
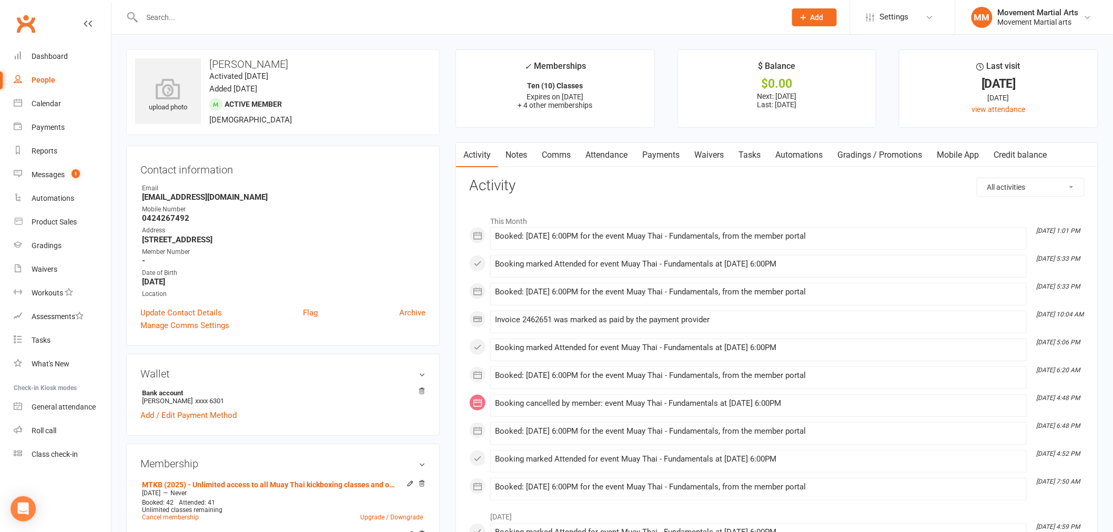
click at [2, 28] on div "Clubworx" at bounding box center [55, 30] width 111 height 39
drag, startPoint x: 14, startPoint y: 24, endPoint x: 39, endPoint y: 13, distance: 26.9
click at [16, 24] on link "Clubworx" at bounding box center [26, 24] width 26 height 26
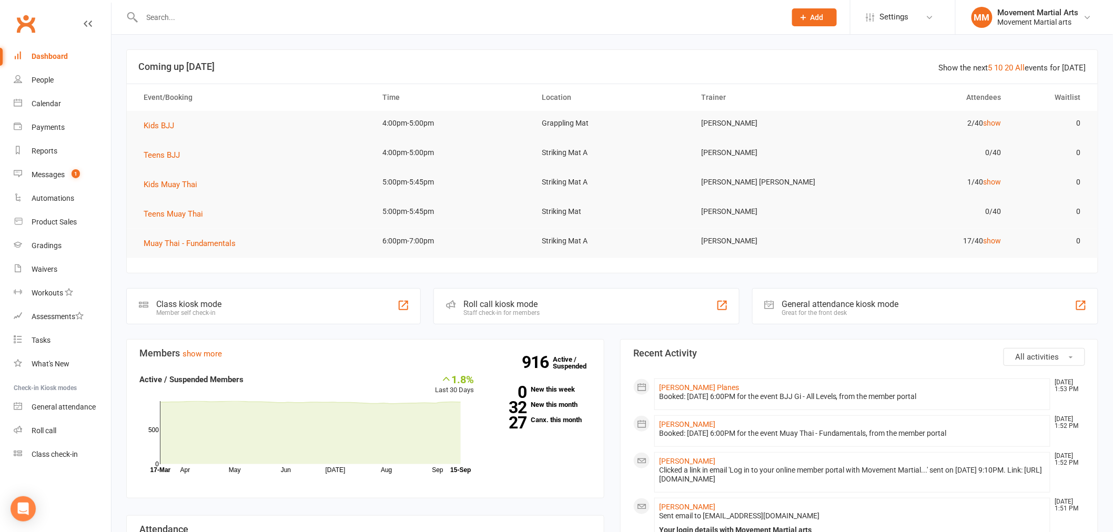
click at [171, 8] on div at bounding box center [452, 17] width 652 height 34
click at [173, 16] on input "text" at bounding box center [459, 17] width 640 height 15
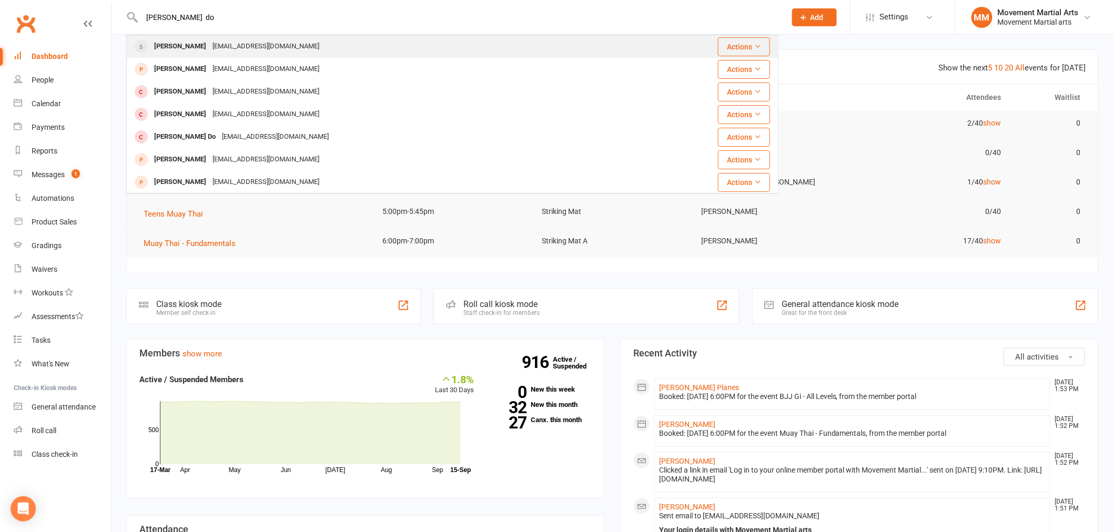
type input "ted do"
click at [209, 44] on div "dowted1966@gmail.com" at bounding box center [265, 46] width 113 height 15
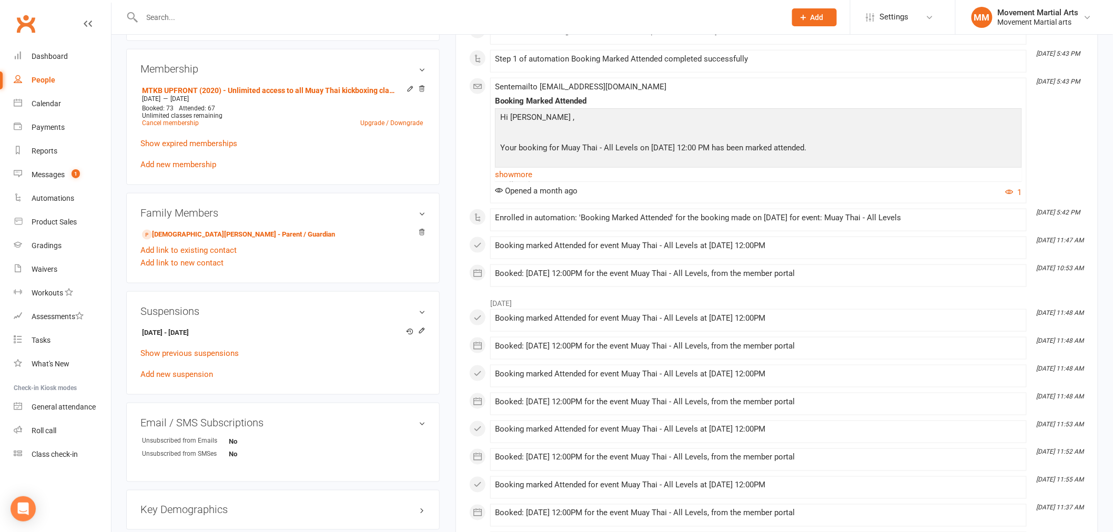
scroll to position [409, 0]
